Goal: Task Accomplishment & Management: Use online tool/utility

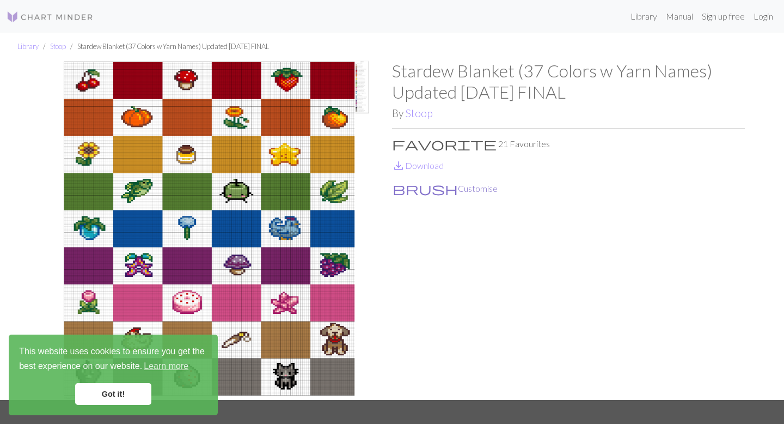
click at [435, 189] on button "brush Customise" at bounding box center [445, 188] width 106 height 14
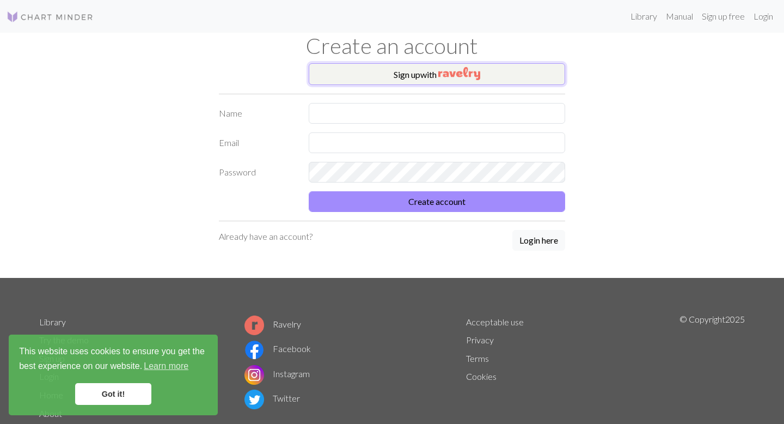
click at [429, 78] on button "Sign up with" at bounding box center [437, 74] width 256 height 22
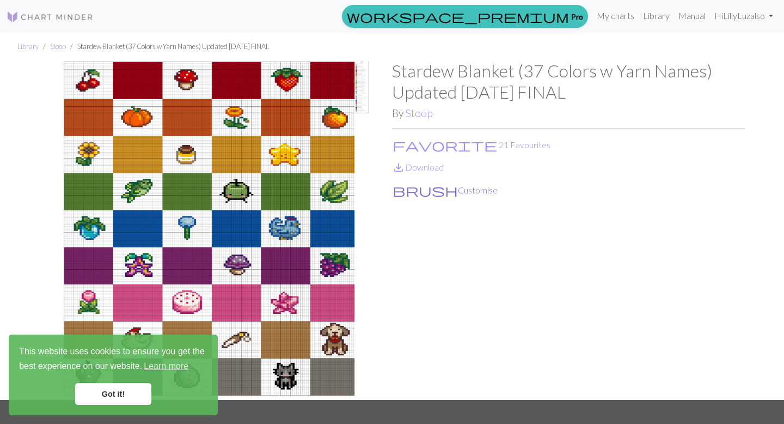
click at [423, 187] on button "brush Customise" at bounding box center [445, 190] width 106 height 14
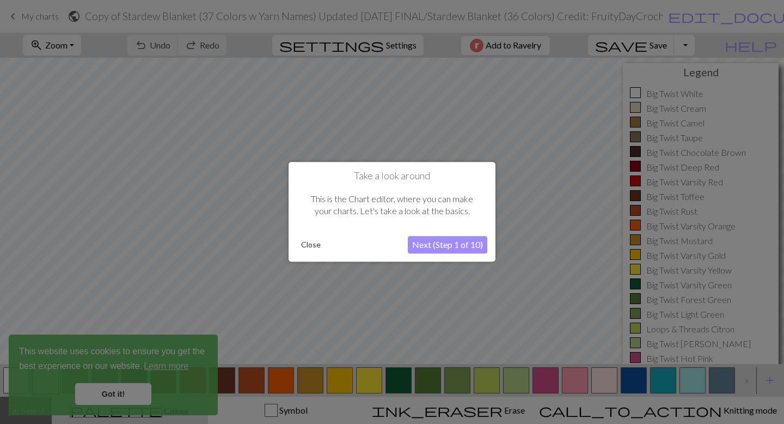
click at [314, 248] on button "Close" at bounding box center [311, 245] width 28 height 16
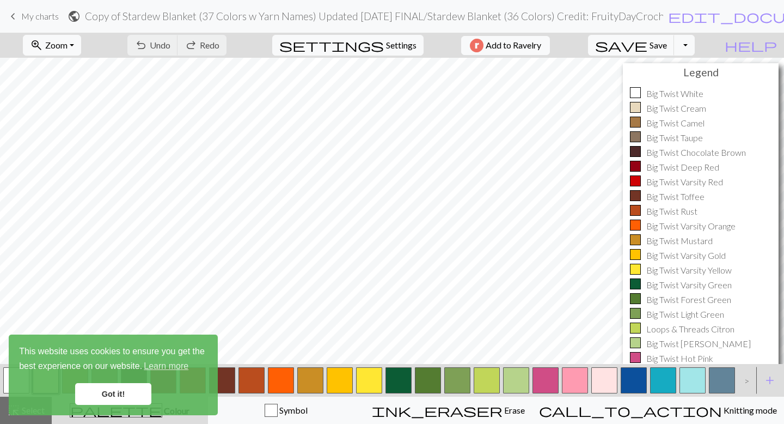
click at [114, 386] on link "Got it!" at bounding box center [113, 394] width 76 height 22
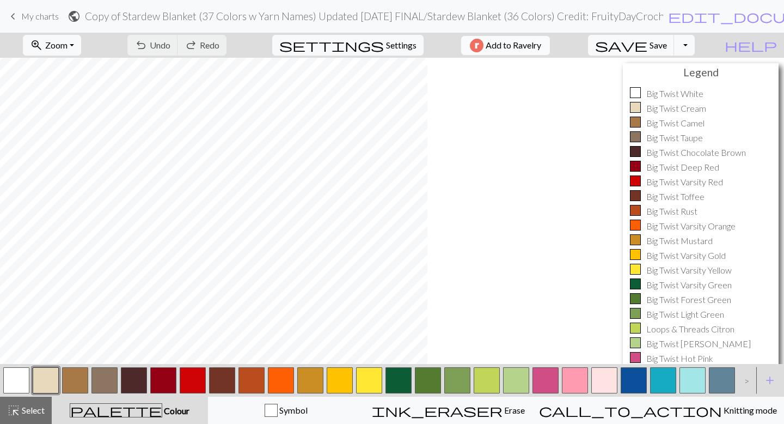
scroll to position [330, 0]
